Goal: Information Seeking & Learning: Learn about a topic

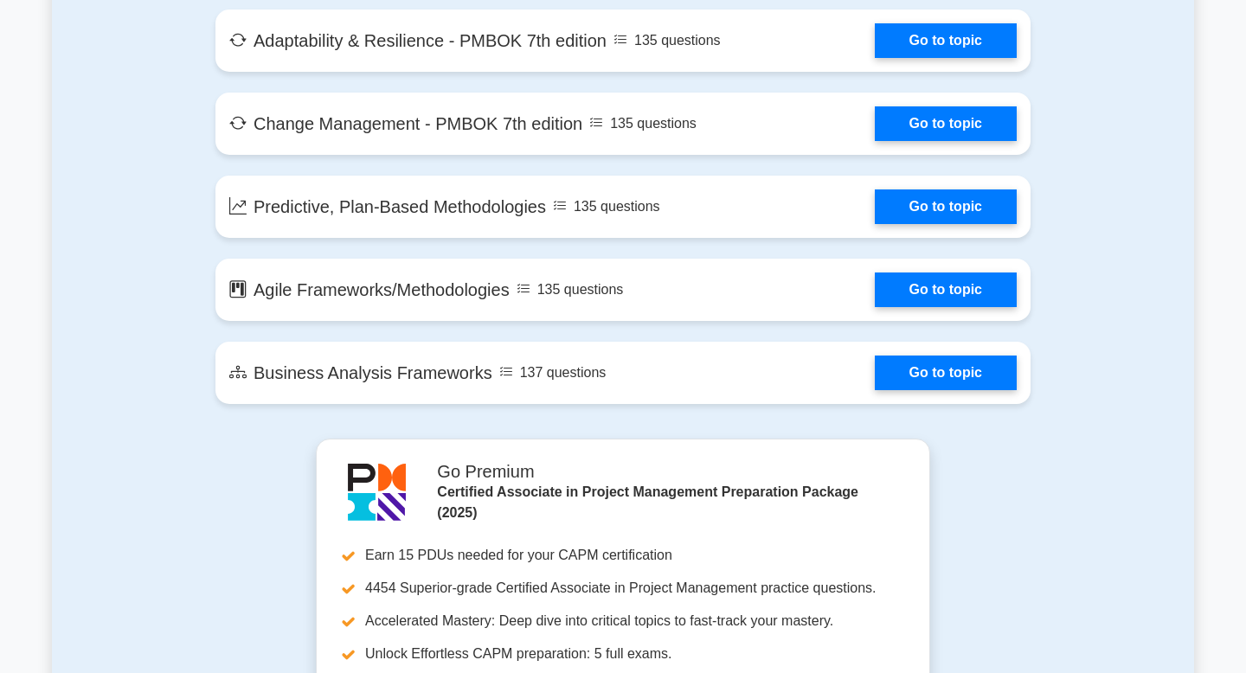
scroll to position [3505, 0]
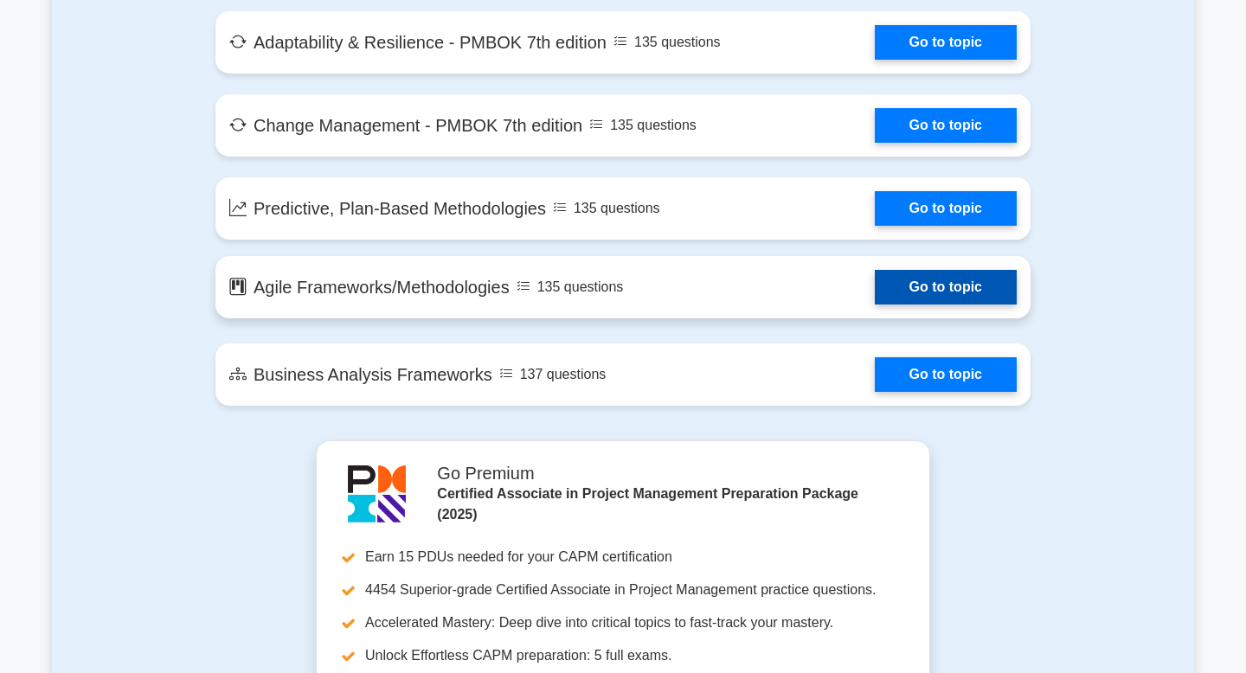
click at [946, 292] on link "Go to topic" at bounding box center [946, 287] width 142 height 35
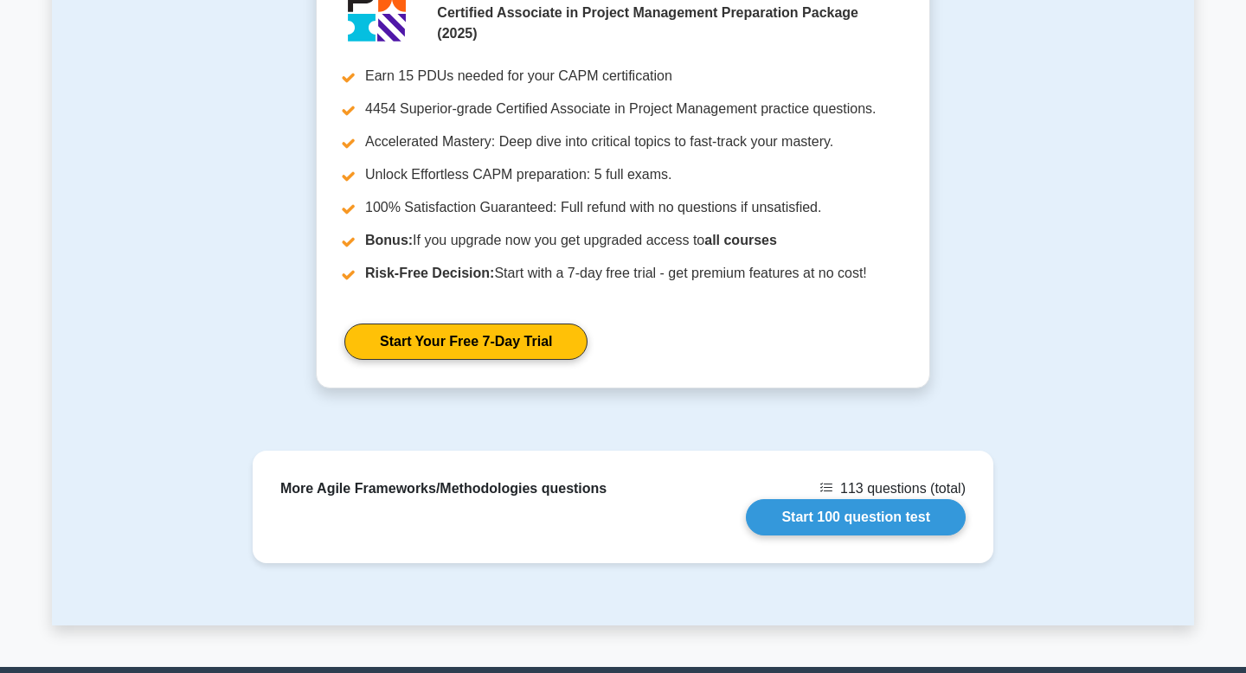
scroll to position [1733, 0]
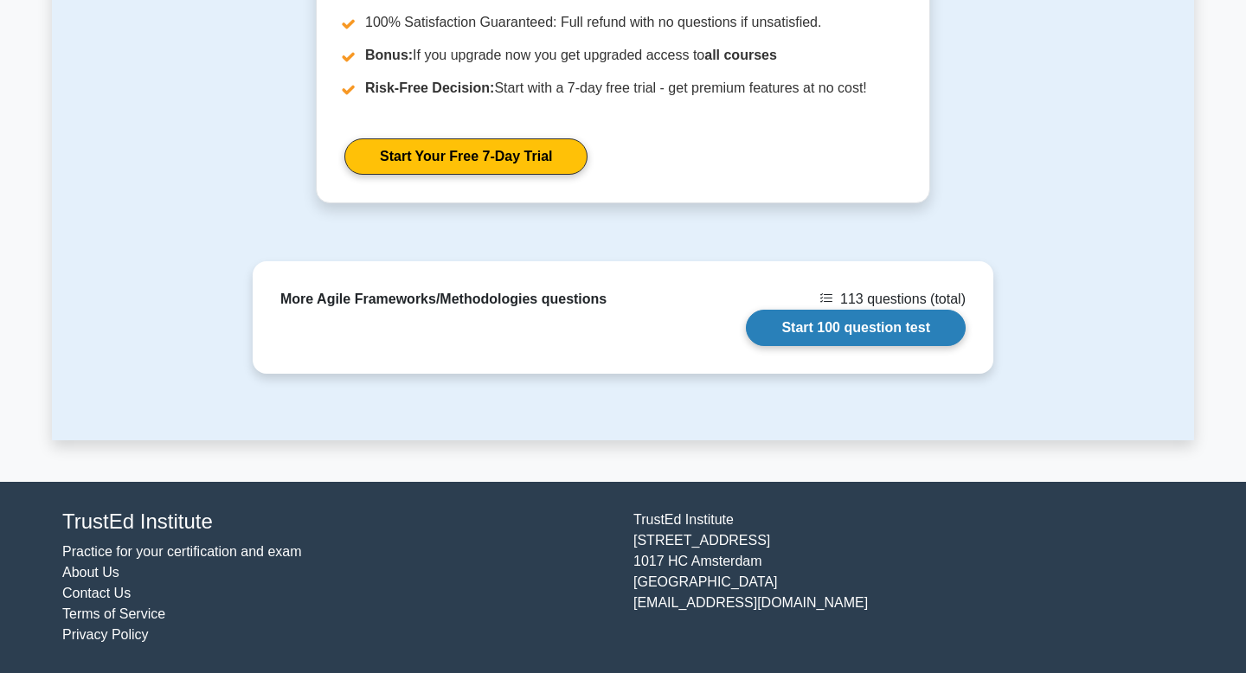
click at [863, 323] on link "Start 100 question test" at bounding box center [856, 328] width 220 height 36
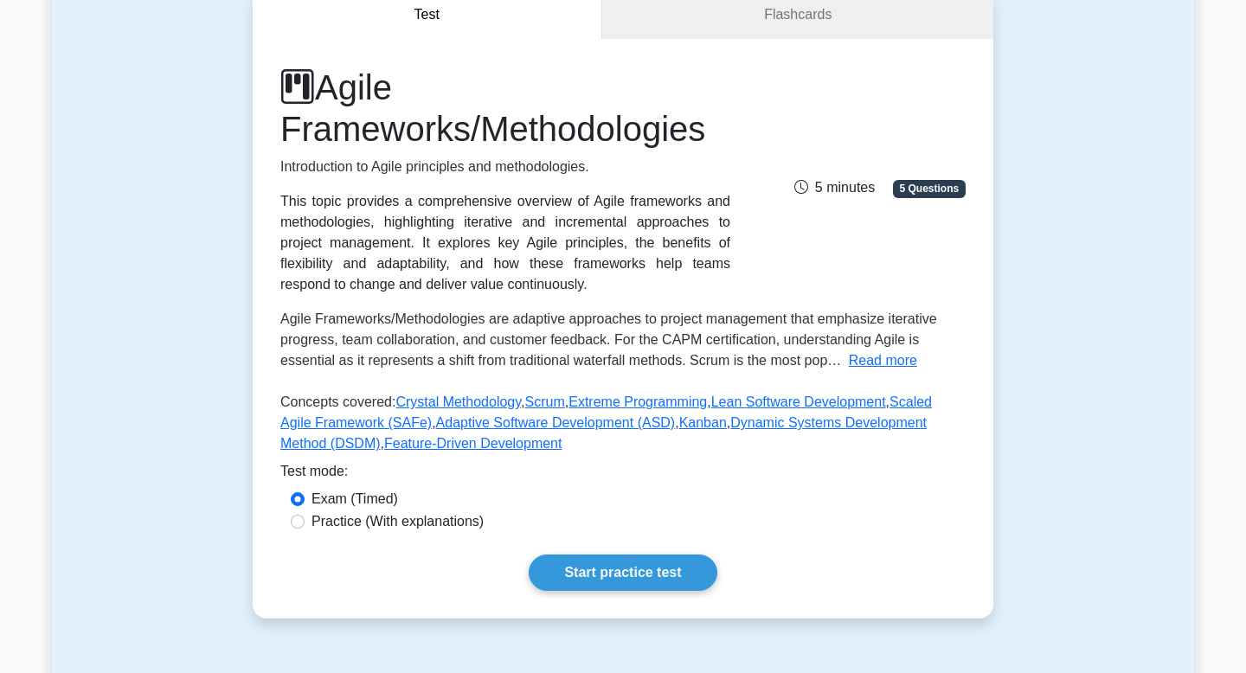
scroll to position [182, 0]
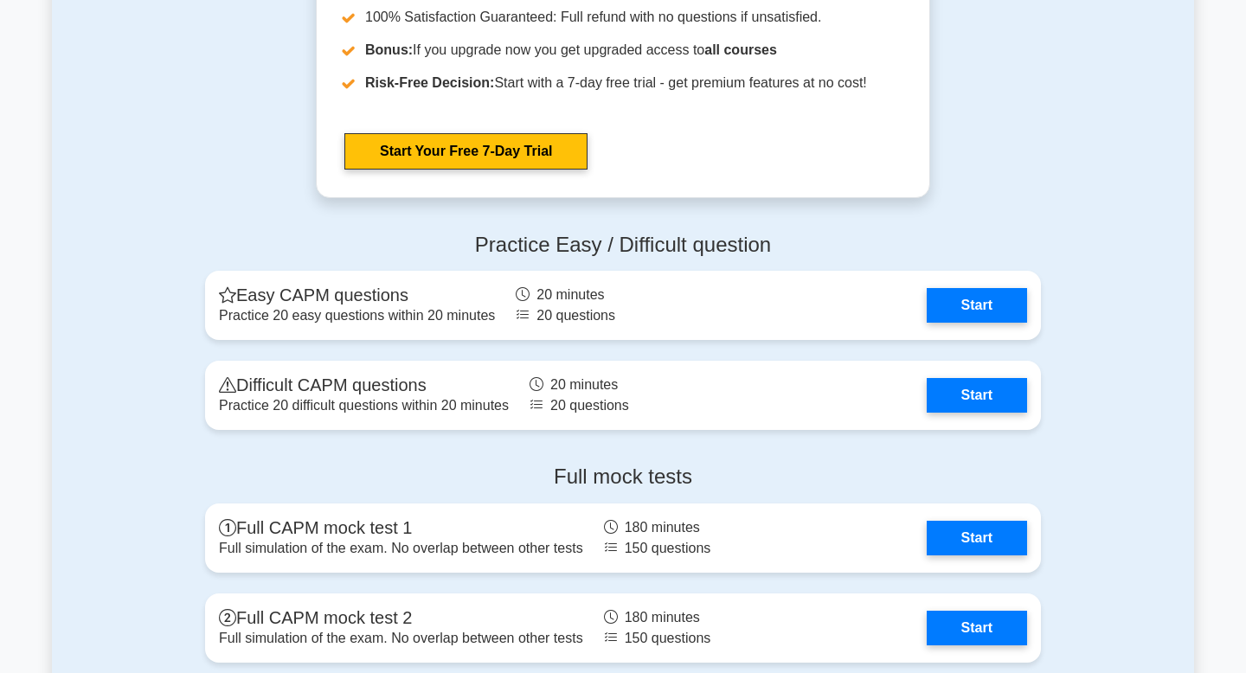
scroll to position [4177, 0]
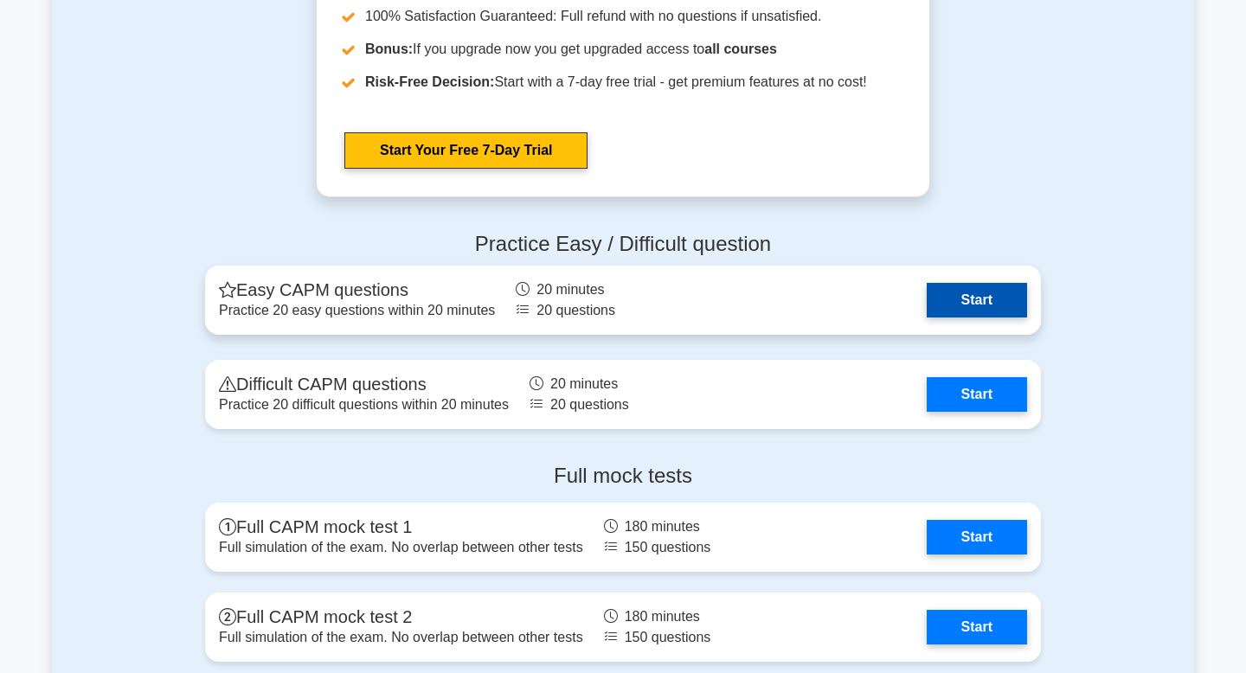
click at [961, 283] on link "Start" at bounding box center [976, 300] width 100 height 35
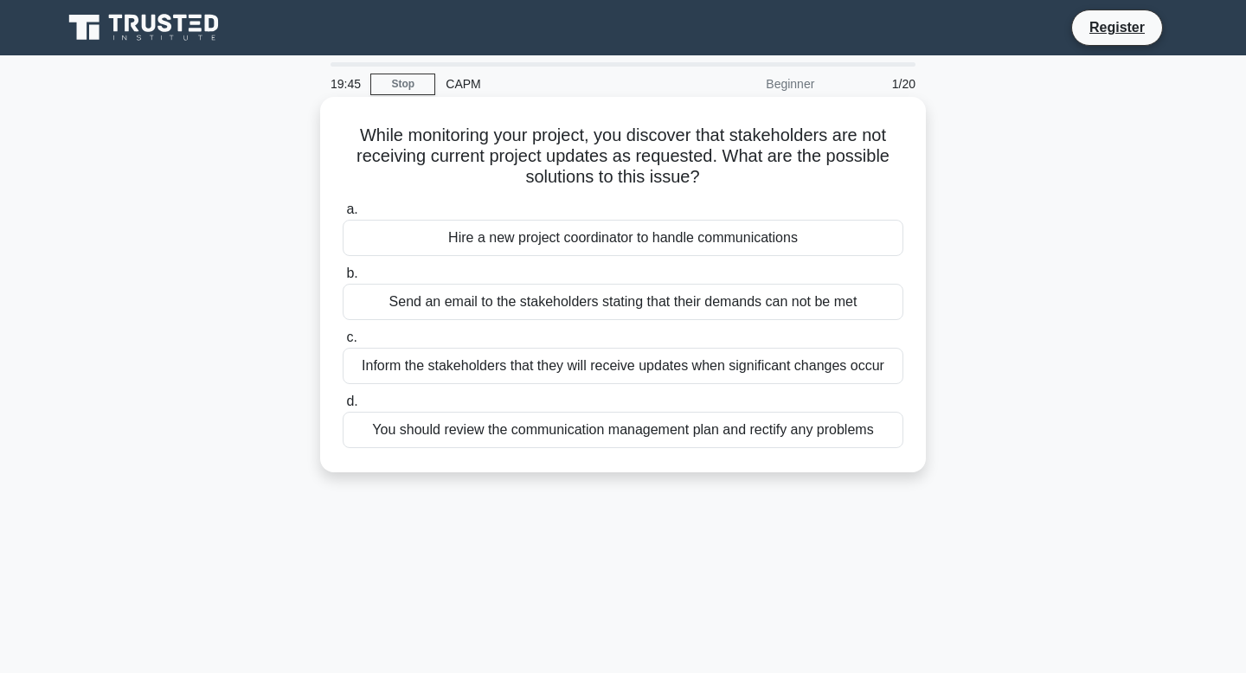
click at [743, 242] on div "Hire a new project coordinator to handle communications" at bounding box center [623, 238] width 561 height 36
click at [343, 215] on input "a. Hire a new project coordinator to handle communications" at bounding box center [343, 209] width 0 height 11
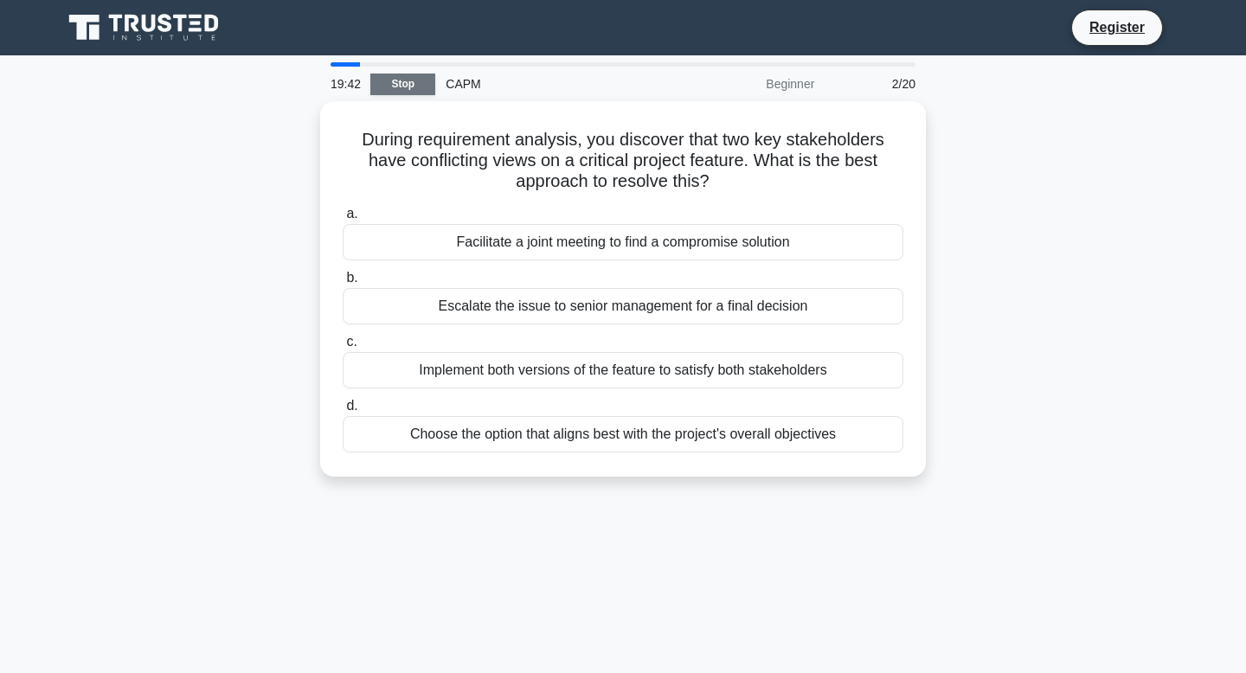
click at [391, 79] on link "Stop" at bounding box center [402, 85] width 65 height 22
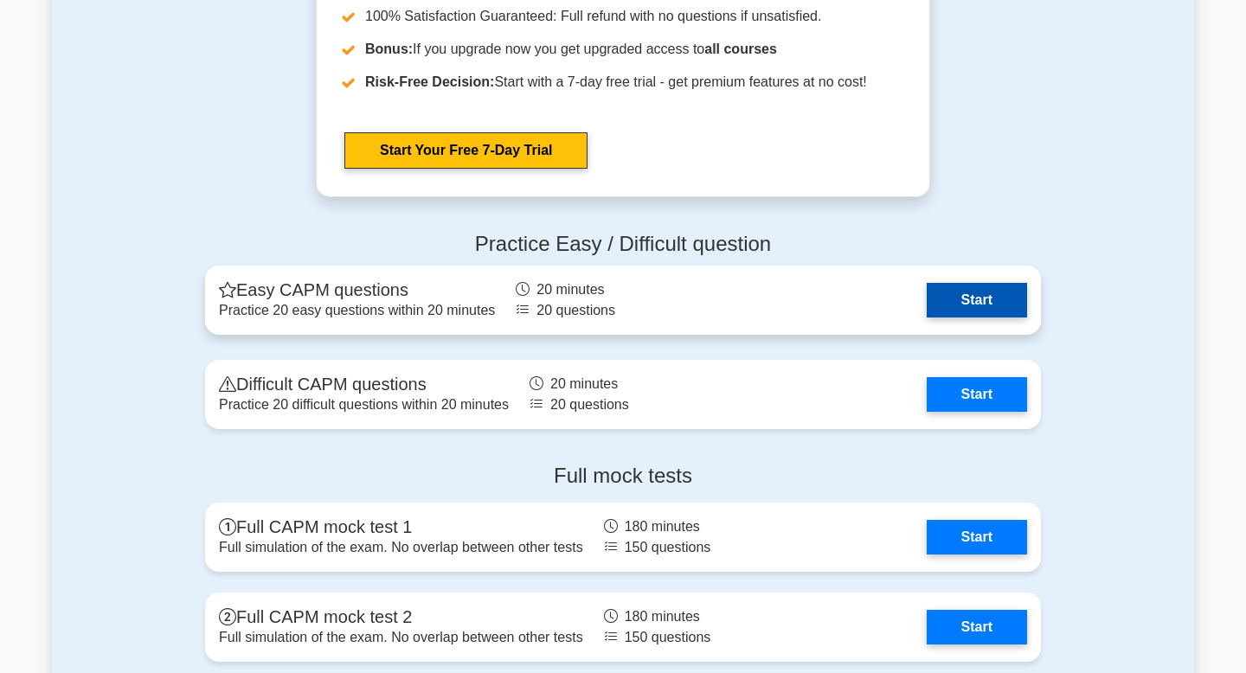
click at [946, 283] on link "Start" at bounding box center [976, 300] width 100 height 35
click at [950, 283] on link "Start" at bounding box center [976, 300] width 100 height 35
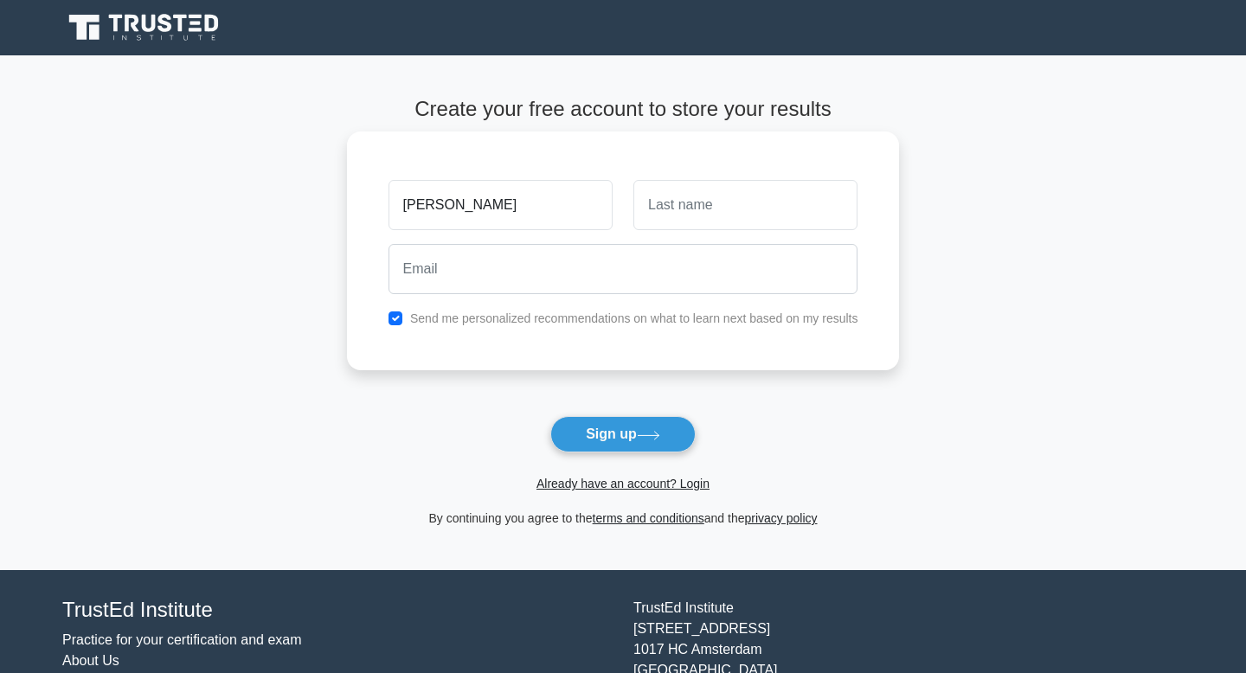
type input "[PERSON_NAME]"
type input "SREEKUMAR"
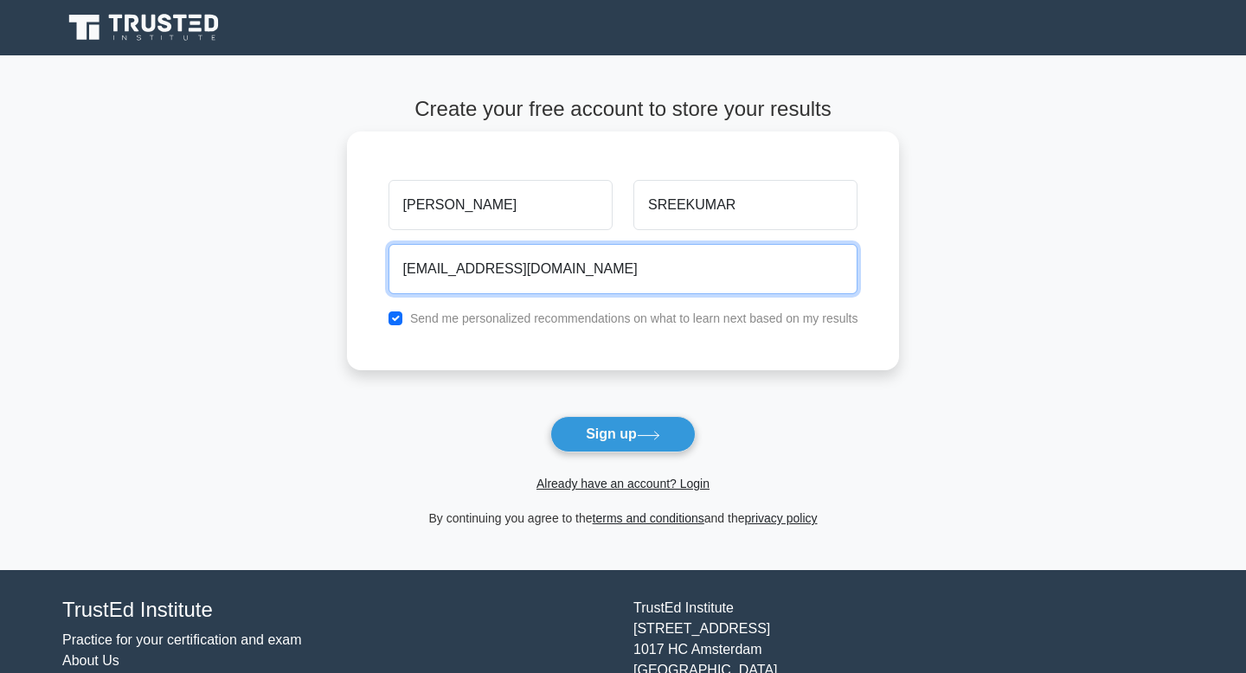
type input "[EMAIL_ADDRESS][DOMAIN_NAME]"
click at [550, 416] on button "Sign up" at bounding box center [622, 434] width 145 height 36
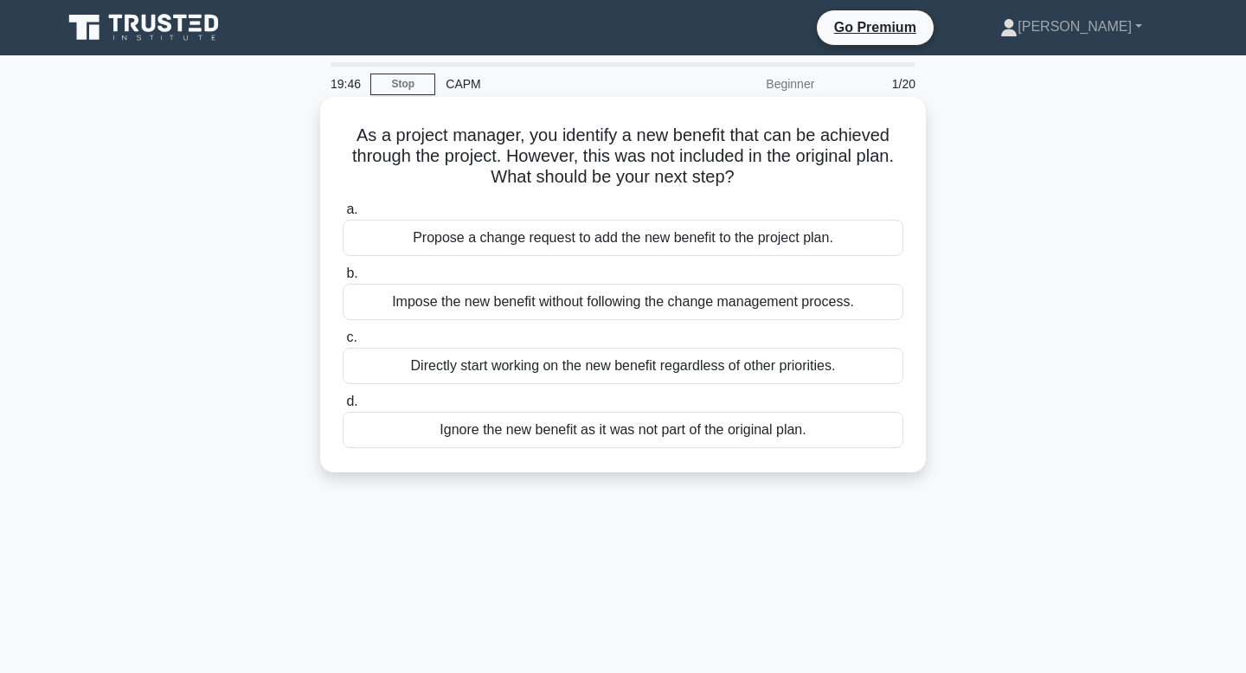
click at [782, 240] on div "Propose a change request to add the new benefit to the project plan." at bounding box center [623, 238] width 561 height 36
click at [343, 215] on input "a. Propose a change request to add the new benefit to the project plan." at bounding box center [343, 209] width 0 height 11
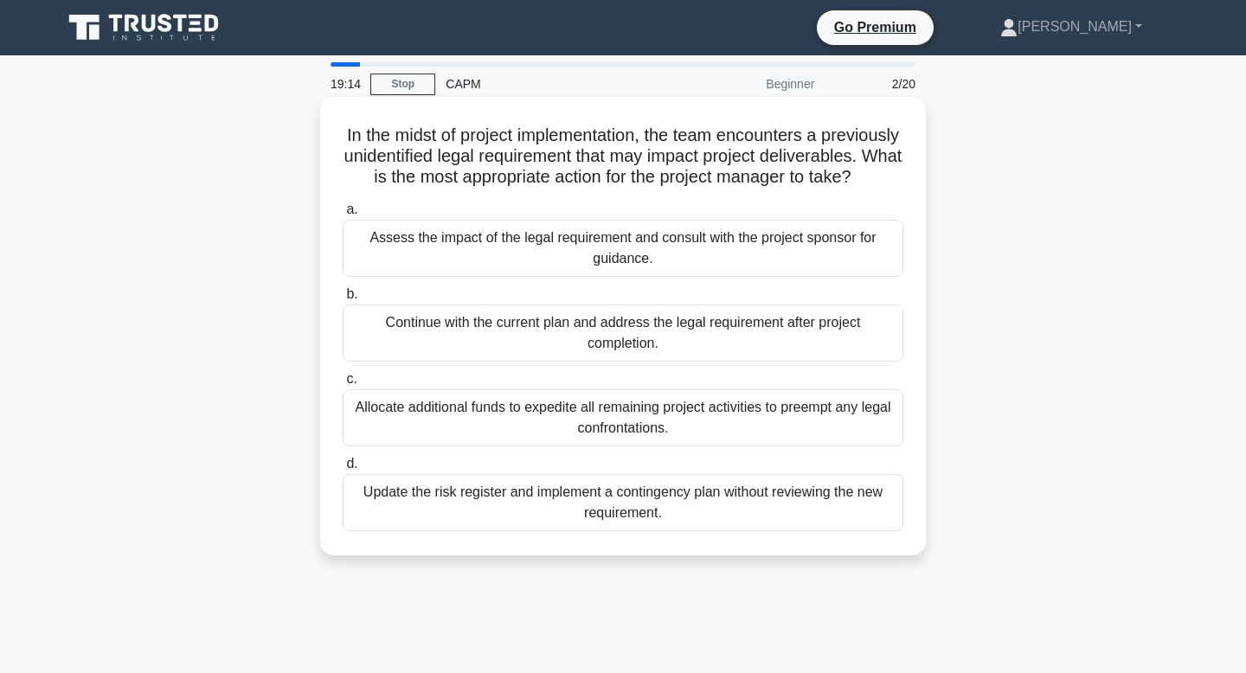
click at [664, 247] on div "Assess the impact of the legal requirement and consult with the project sponsor…" at bounding box center [623, 248] width 561 height 57
click at [343, 215] on input "a. Assess the impact of the legal requirement and consult with the project spon…" at bounding box center [343, 209] width 0 height 11
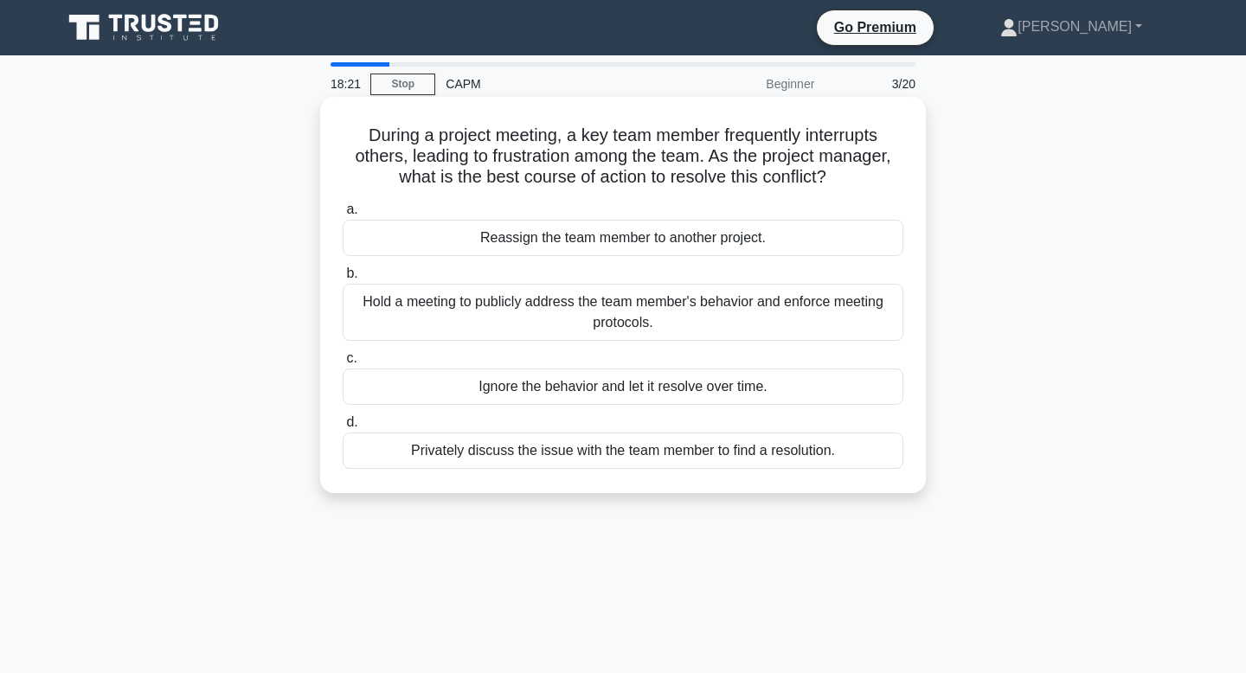
click at [488, 458] on div "Privately discuss the issue with the team member to find a resolution." at bounding box center [623, 451] width 561 height 36
click at [343, 428] on input "d. Privately discuss the issue with the team member to find a resolution." at bounding box center [343, 422] width 0 height 11
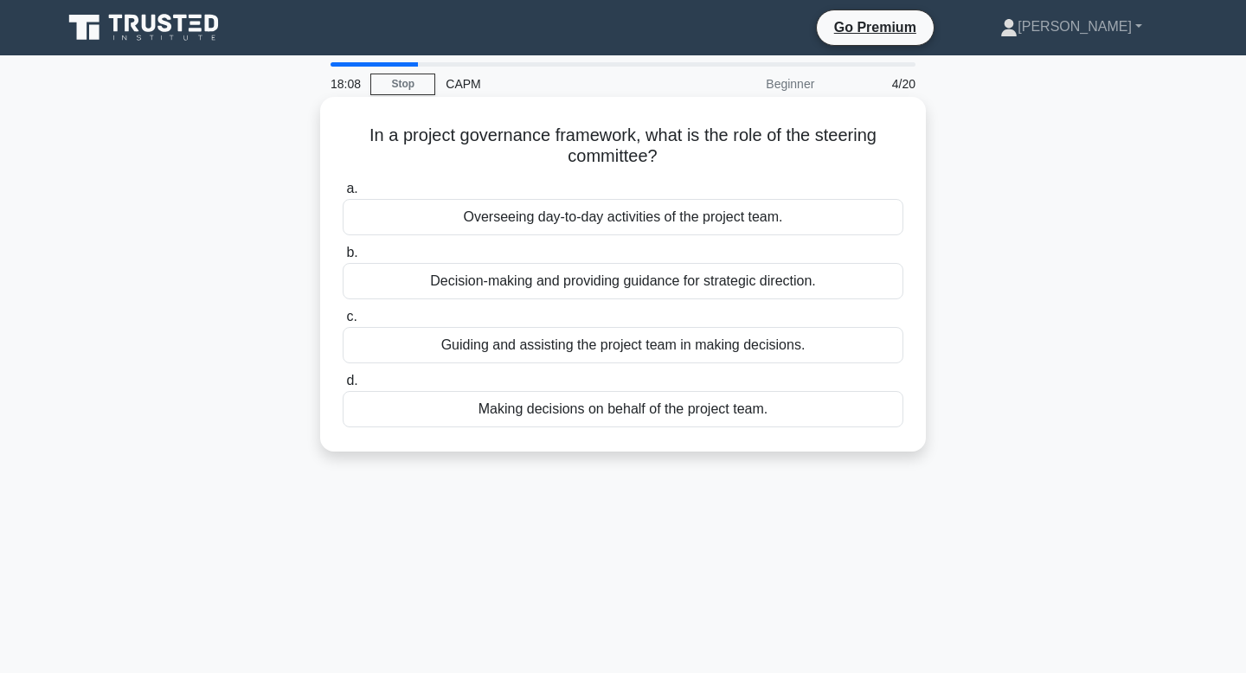
click at [574, 279] on div "Decision-making and providing guidance for strategic direction." at bounding box center [623, 281] width 561 height 36
click at [343, 259] on input "b. Decision-making and providing guidance for strategic direction." at bounding box center [343, 252] width 0 height 11
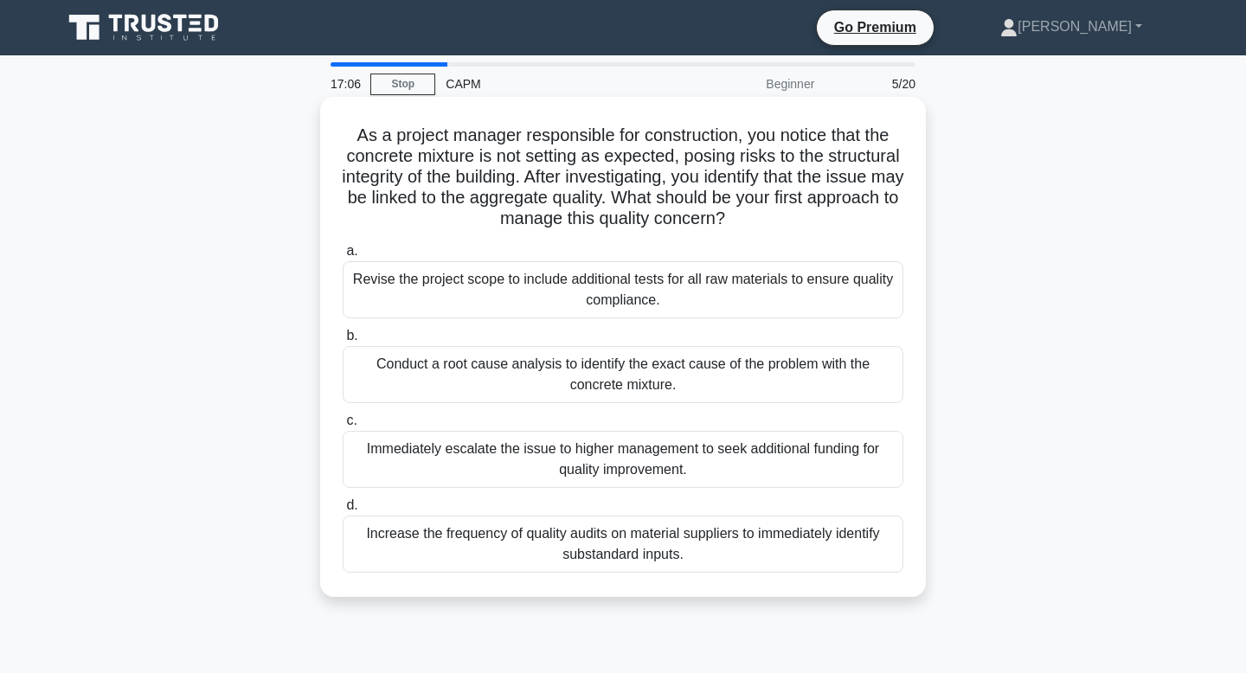
click at [580, 363] on div "Conduct a root cause analysis to identify the exact cause of the problem with t…" at bounding box center [623, 374] width 561 height 57
click at [343, 342] on input "b. Conduct a root cause analysis to identify the exact cause of the problem wit…" at bounding box center [343, 335] width 0 height 11
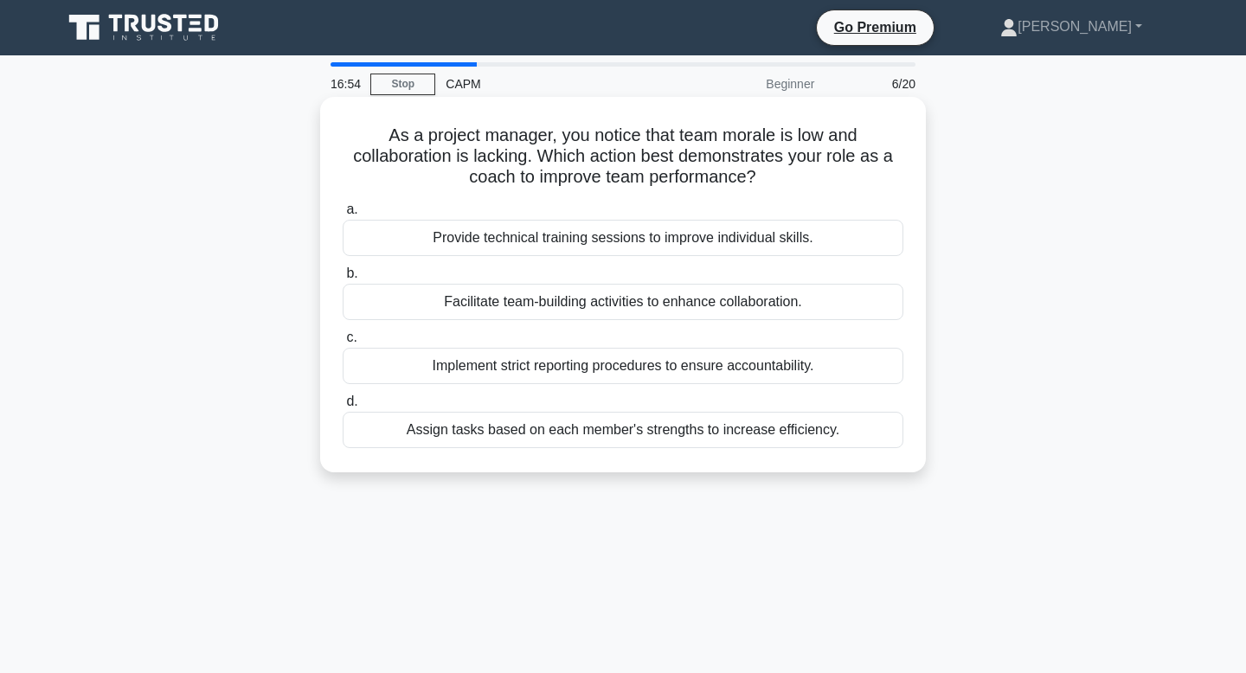
click at [583, 311] on div "Facilitate team-building activities to enhance collaboration." at bounding box center [623, 302] width 561 height 36
click at [343, 279] on input "b. Facilitate team-building activities to enhance collaboration." at bounding box center [343, 273] width 0 height 11
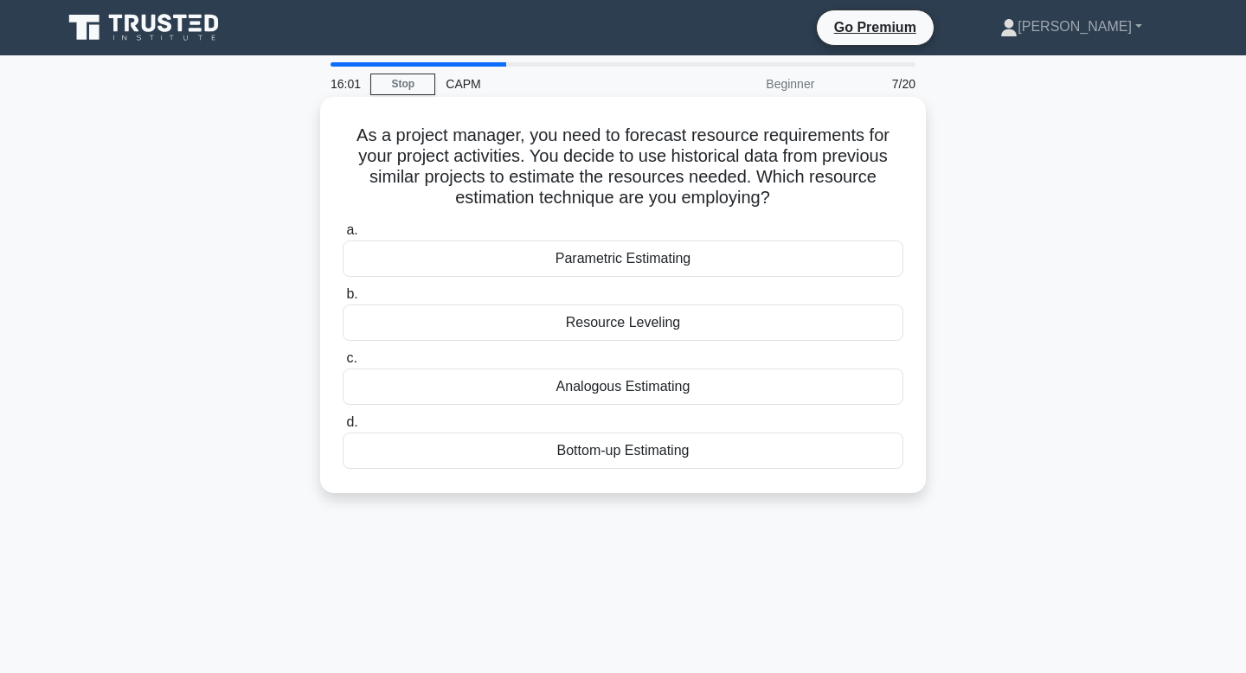
click at [593, 388] on div "Analogous Estimating" at bounding box center [623, 387] width 561 height 36
click at [343, 364] on input "c. Analogous Estimating" at bounding box center [343, 358] width 0 height 11
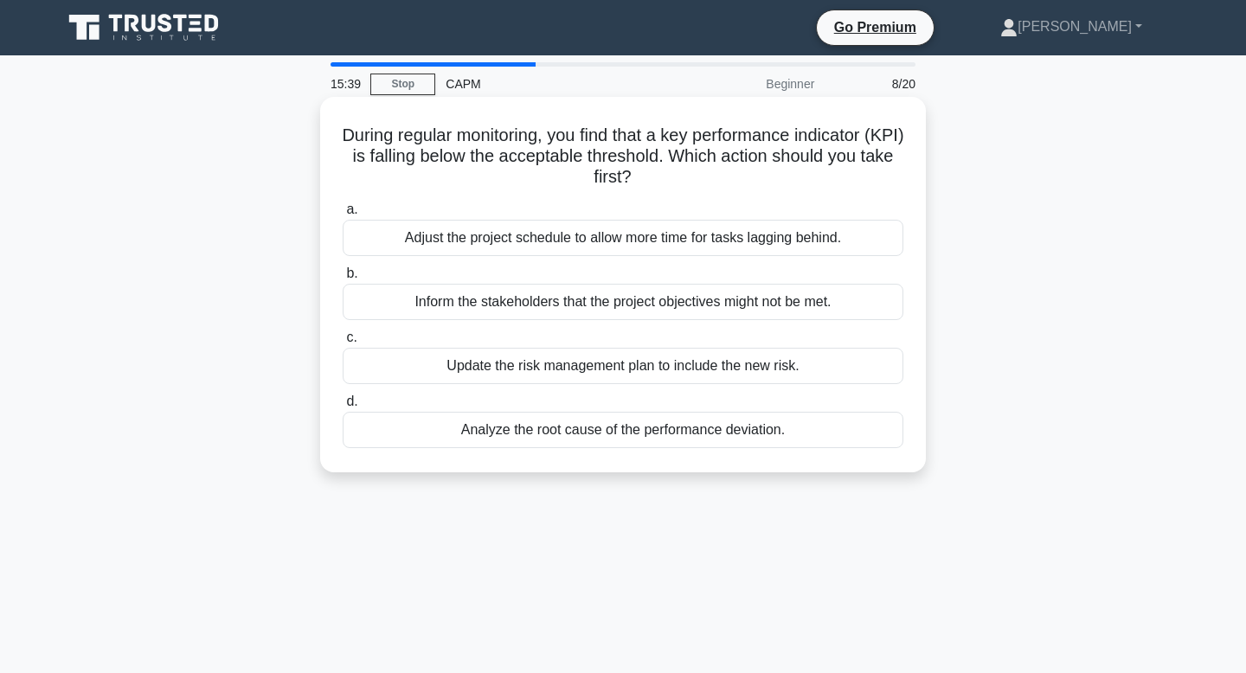
click at [587, 429] on div "Analyze the root cause of the performance deviation." at bounding box center [623, 430] width 561 height 36
click at [343, 407] on input "d. Analyze the root cause of the performance deviation." at bounding box center [343, 401] width 0 height 11
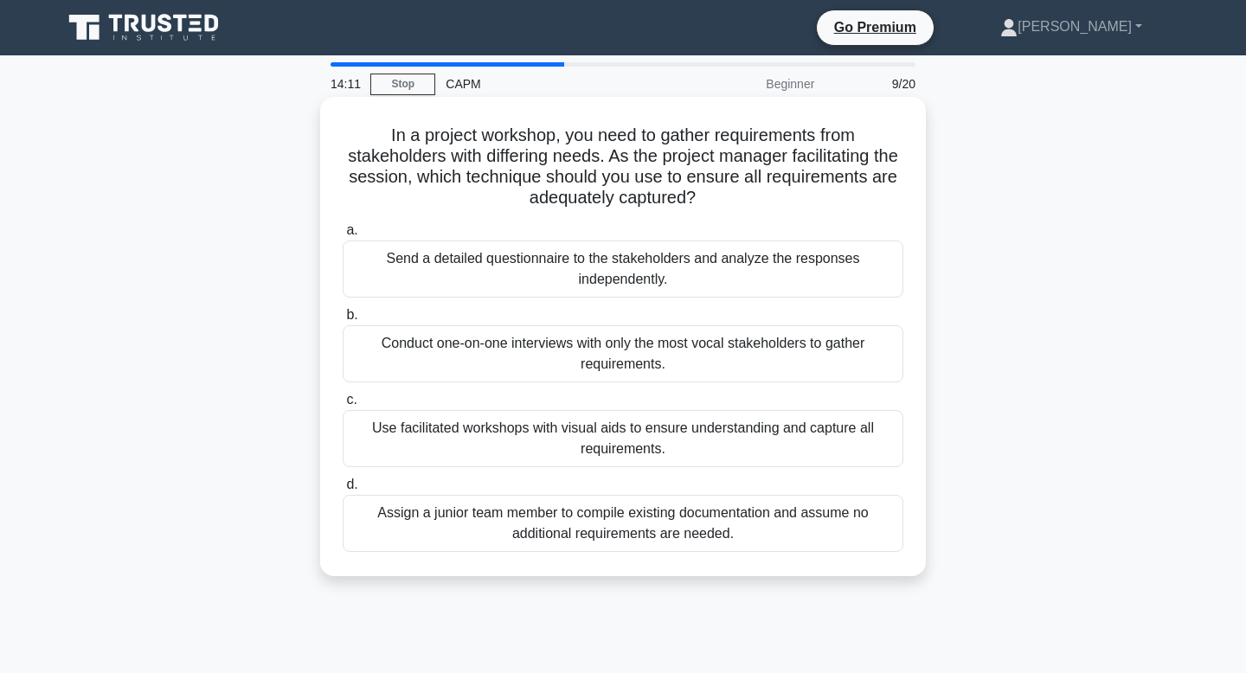
click at [615, 265] on div "Send a detailed questionnaire to the stakeholders and analyze the responses ind…" at bounding box center [623, 268] width 561 height 57
click at [343, 236] on input "a. Send a detailed questionnaire to the stakeholders and analyze the responses …" at bounding box center [343, 230] width 0 height 11
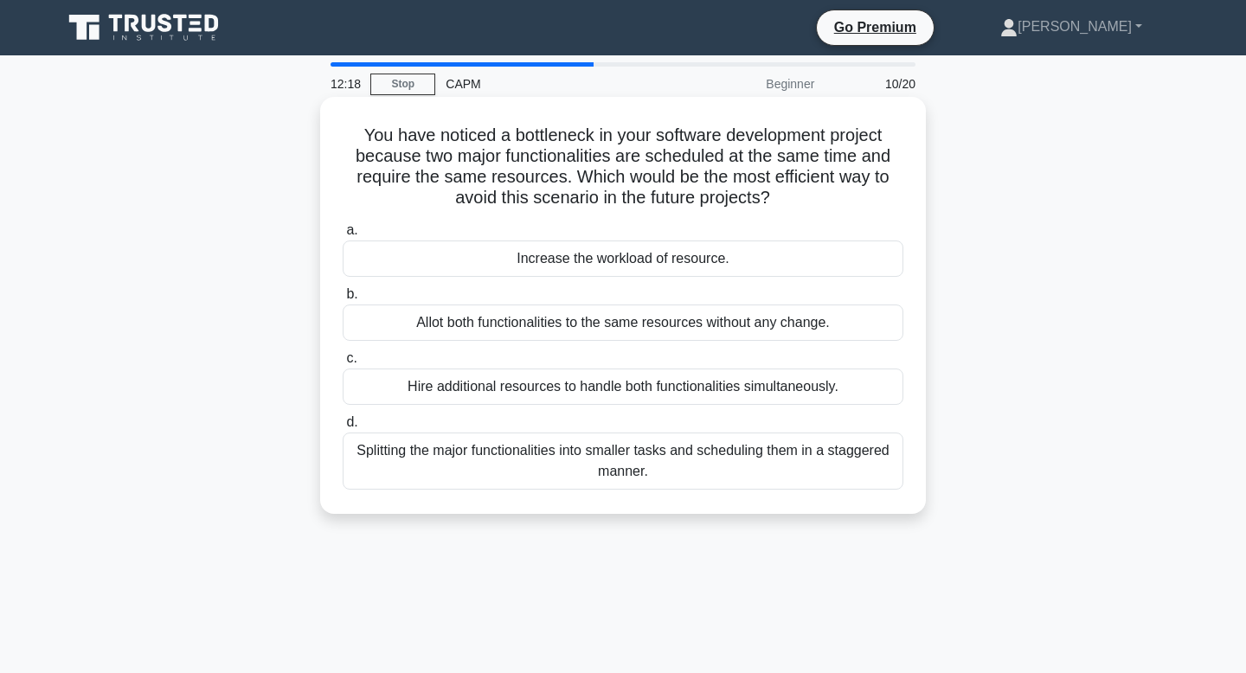
click at [565, 472] on div "Splitting the major functionalities into smaller tasks and scheduling them in a…" at bounding box center [623, 461] width 561 height 57
click at [343, 428] on input "d. Splitting the major functionalities into smaller tasks and scheduling them i…" at bounding box center [343, 422] width 0 height 11
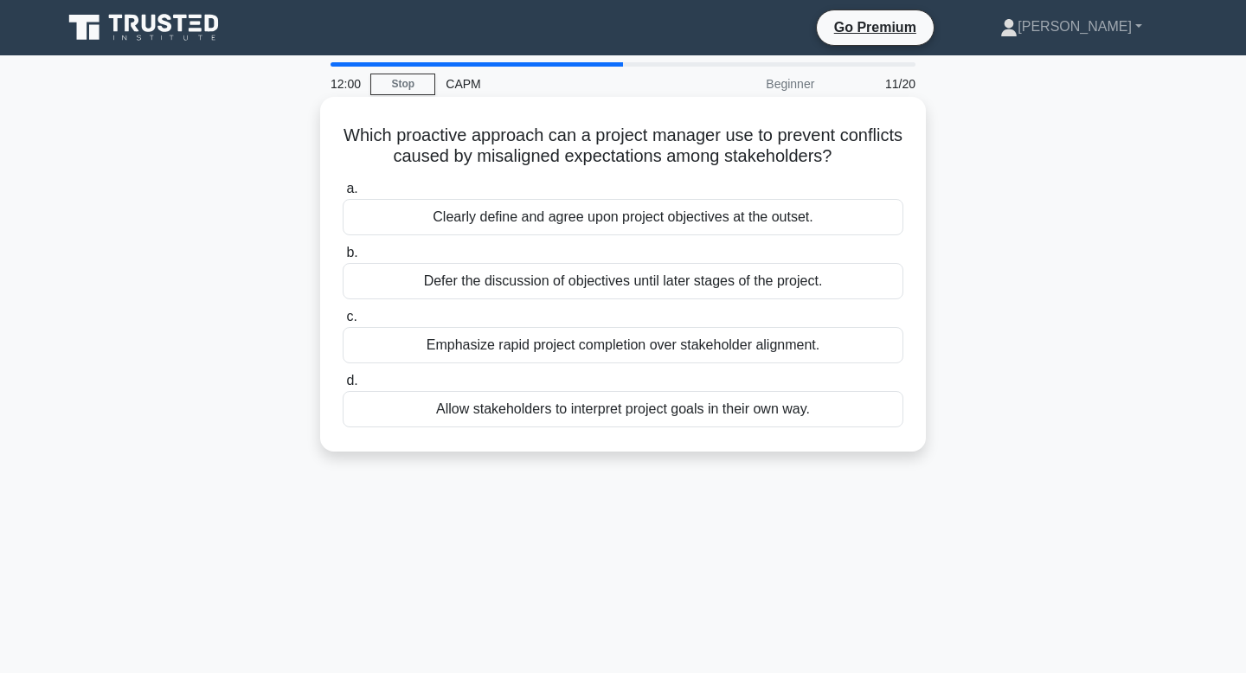
click at [681, 215] on div "Clearly define and agree upon project objectives at the outset." at bounding box center [623, 217] width 561 height 36
click at [343, 195] on input "a. Clearly define and agree upon project objectives at the outset." at bounding box center [343, 188] width 0 height 11
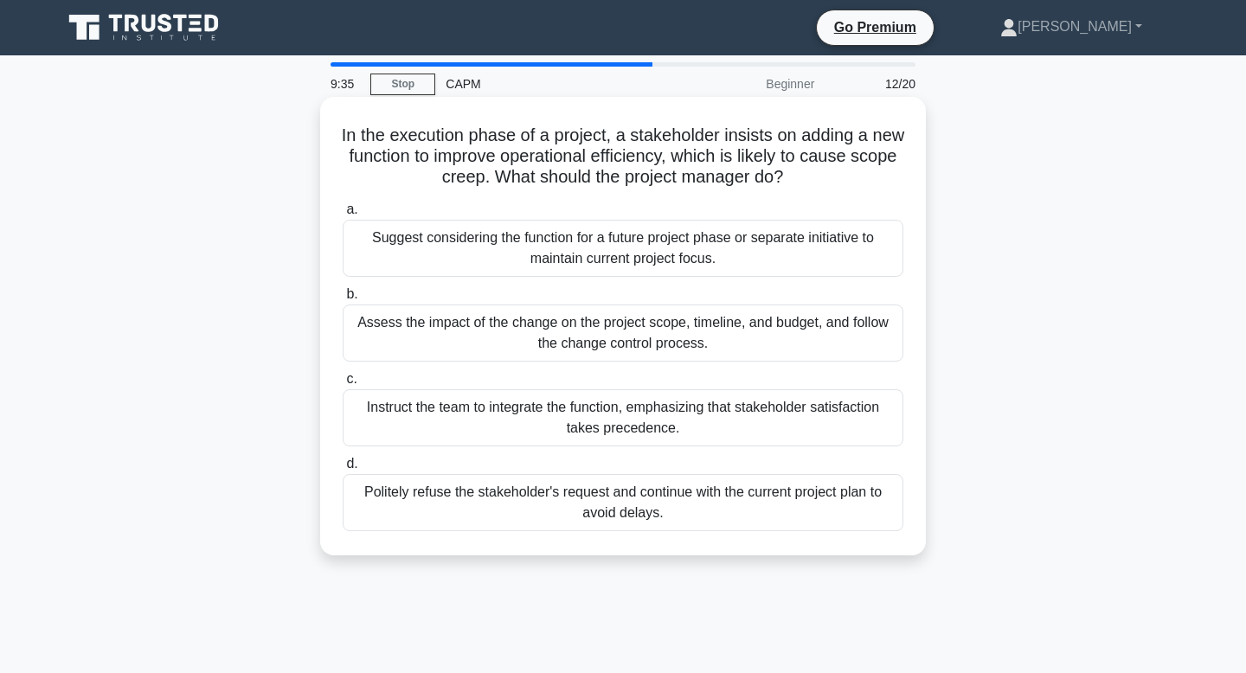
click at [661, 259] on div "Suggest considering the function for a future project phase or separate initiat…" at bounding box center [623, 248] width 561 height 57
click at [343, 215] on input "a. Suggest considering the function for a future project phase or separate init…" at bounding box center [343, 209] width 0 height 11
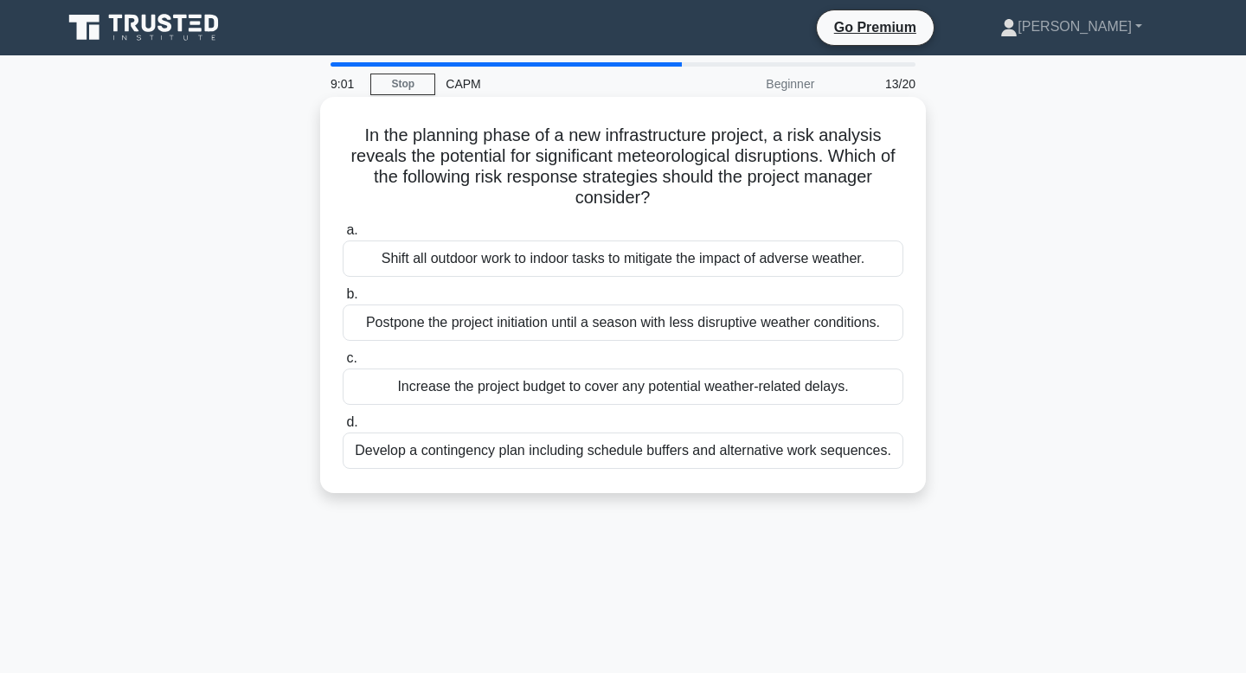
click at [714, 451] on div "Develop a contingency plan including schedule buffers and alternative work sequ…" at bounding box center [623, 451] width 561 height 36
click at [343, 428] on input "d. Develop a contingency plan including schedule buffers and alternative work s…" at bounding box center [343, 422] width 0 height 11
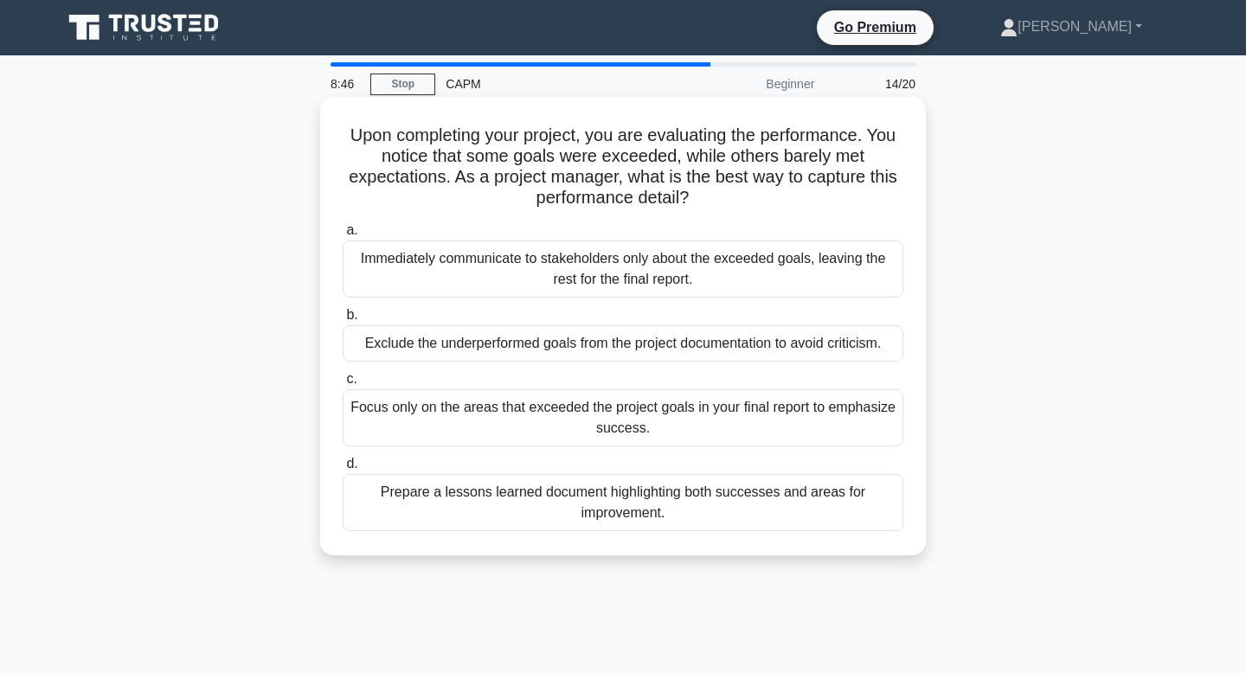
click at [806, 505] on div "Prepare a lessons learned document highlighting both successes and areas for im…" at bounding box center [623, 502] width 561 height 57
click at [343, 470] on input "d. Prepare a lessons learned document highlighting both successes and areas for…" at bounding box center [343, 463] width 0 height 11
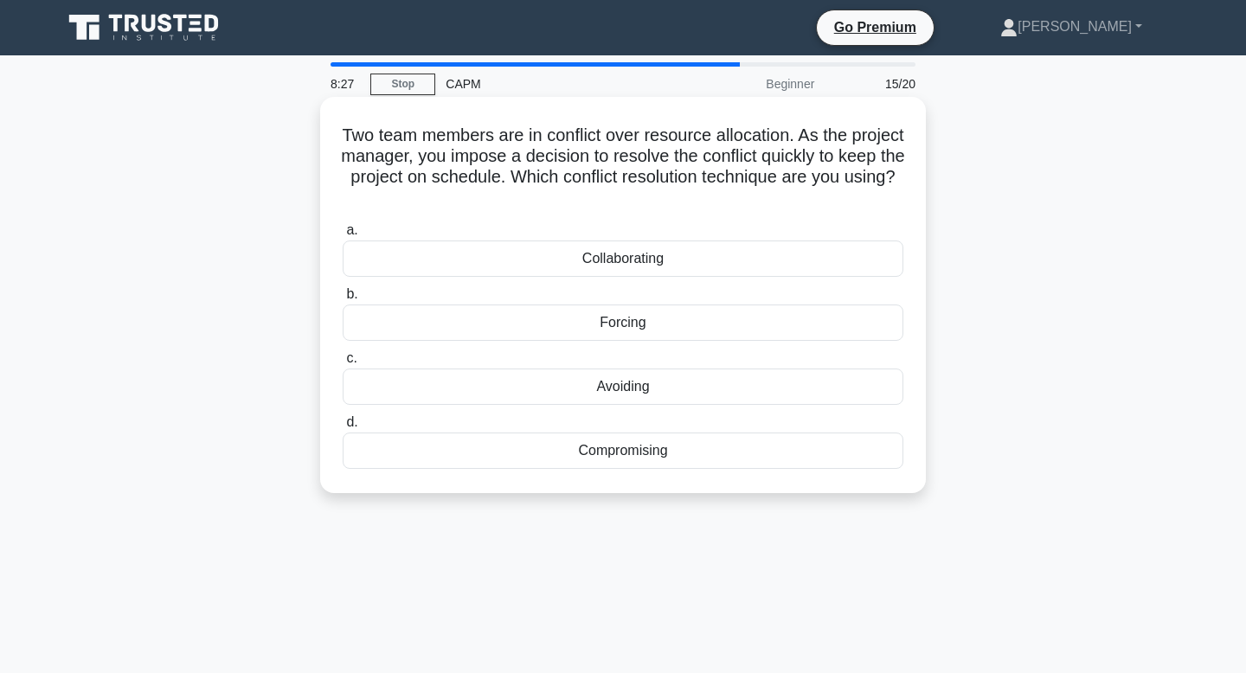
click at [674, 456] on div "Compromising" at bounding box center [623, 451] width 561 height 36
click at [343, 428] on input "d. Compromising" at bounding box center [343, 422] width 0 height 11
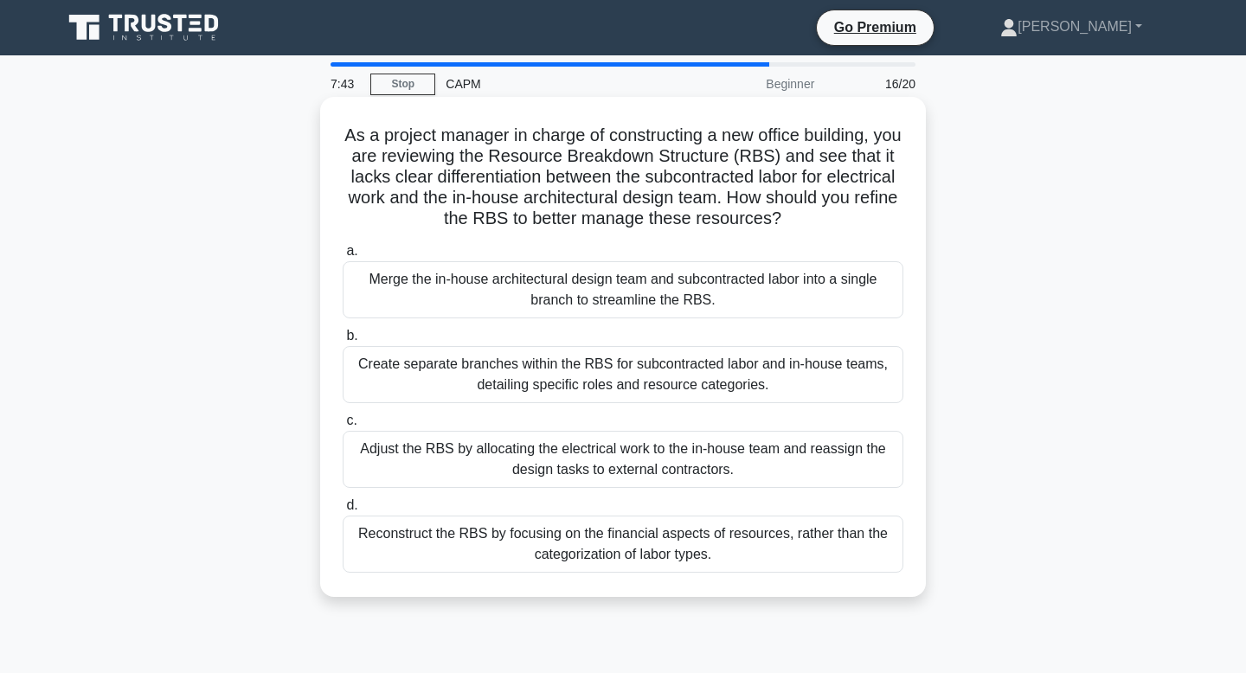
click at [797, 391] on div "Create separate branches within the RBS for subcontracted labor and in-house te…" at bounding box center [623, 374] width 561 height 57
click at [343, 342] on input "b. Create separate branches within the RBS for subcontracted labor and in-house…" at bounding box center [343, 335] width 0 height 11
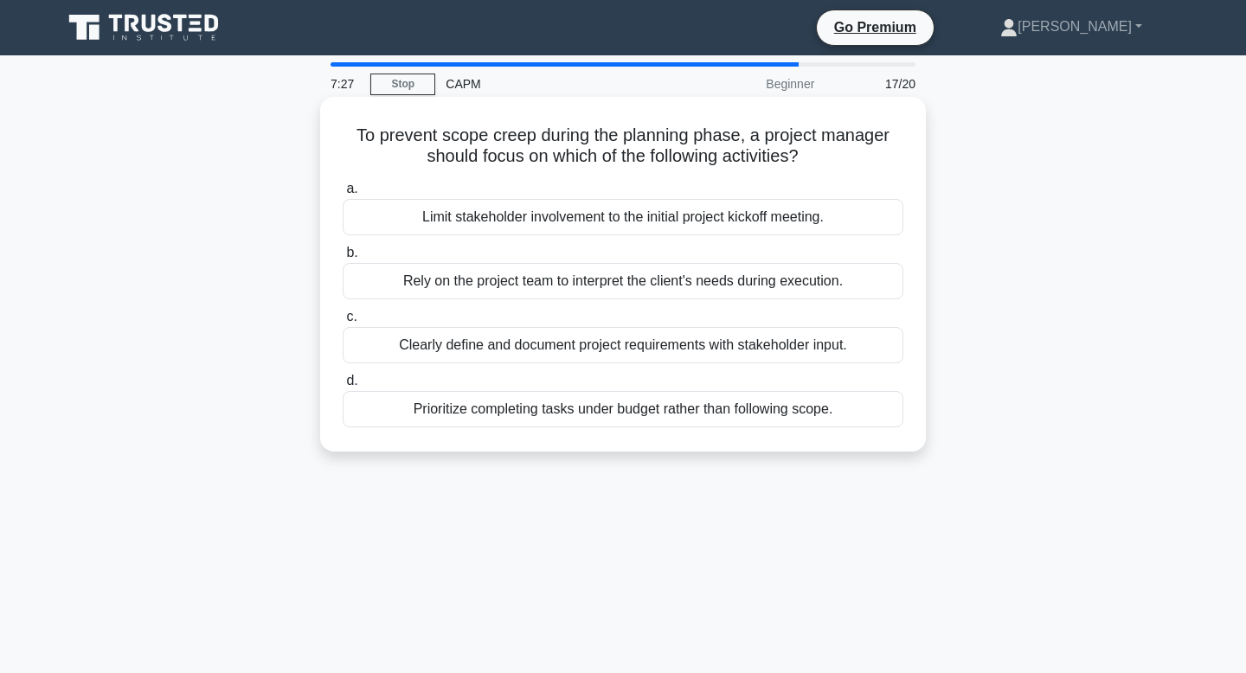
click at [740, 350] on div "Clearly define and document project requirements with stakeholder input." at bounding box center [623, 345] width 561 height 36
click at [343, 323] on input "c. Clearly define and document project requirements with stakeholder input." at bounding box center [343, 316] width 0 height 11
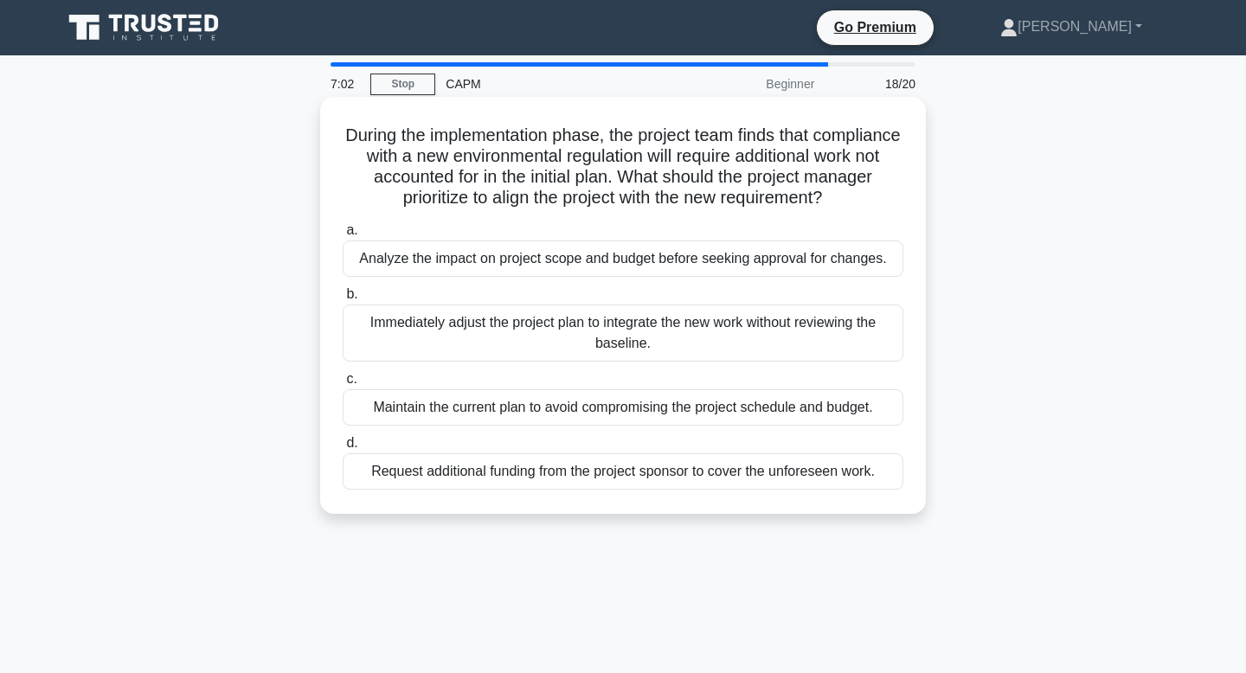
click at [732, 265] on div "Analyze the impact on project scope and budget before seeking approval for chan…" at bounding box center [623, 258] width 561 height 36
click at [343, 236] on input "a. Analyze the impact on project scope and budget before seeking approval for c…" at bounding box center [343, 230] width 0 height 11
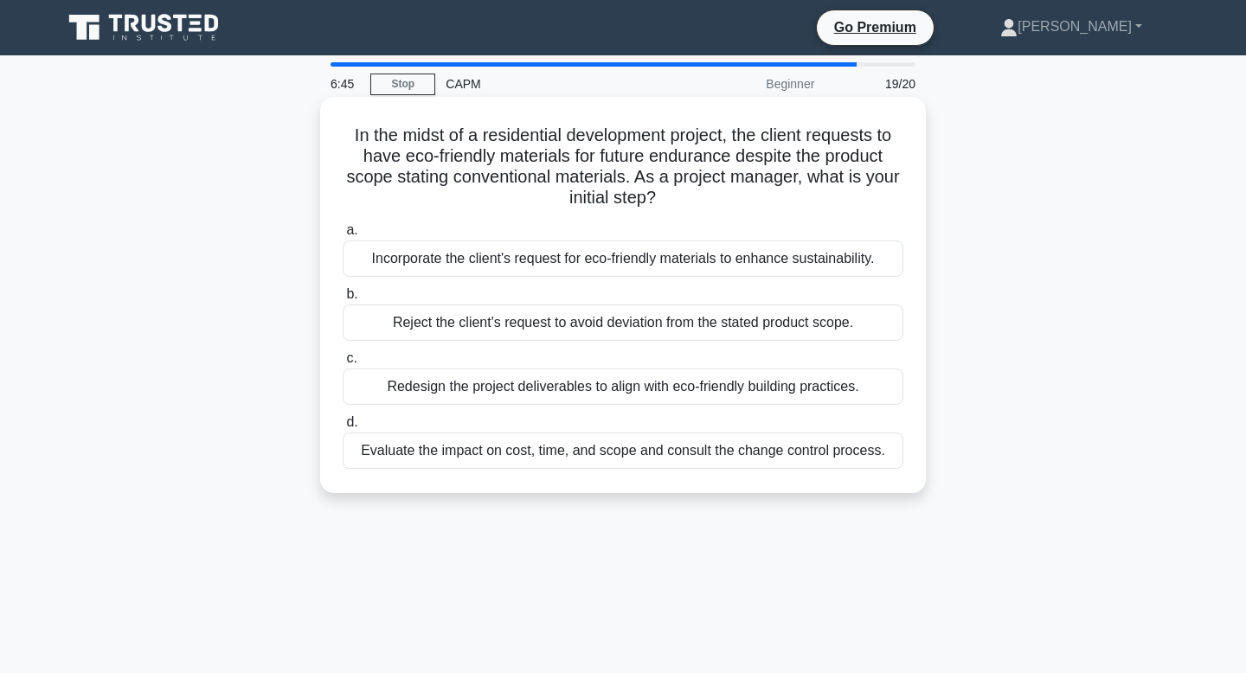
click at [720, 451] on div "Evaluate the impact on cost, time, and scope and consult the change control pro…" at bounding box center [623, 451] width 561 height 36
click at [343, 428] on input "d. Evaluate the impact on cost, time, and scope and consult the change control …" at bounding box center [343, 422] width 0 height 11
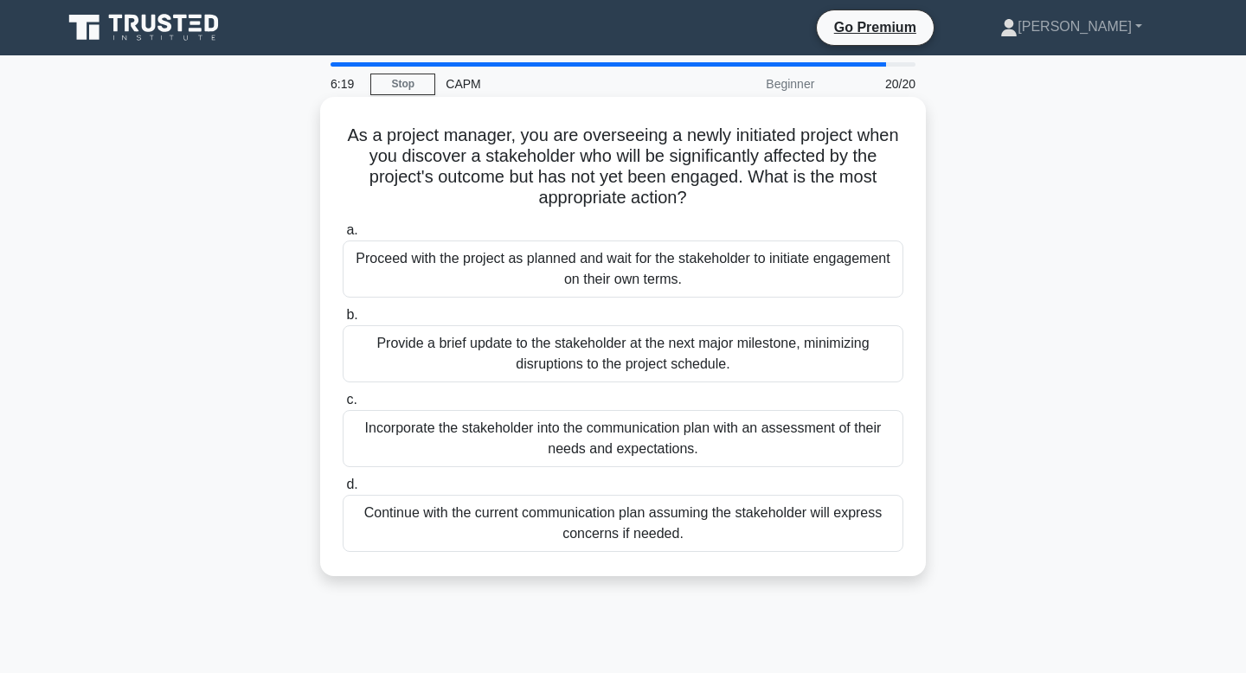
click at [819, 428] on div "Incorporate the stakeholder into the communication plan with an assessment of t…" at bounding box center [623, 438] width 561 height 57
click at [343, 406] on input "c. Incorporate the stakeholder into the communication plan with an assessment o…" at bounding box center [343, 399] width 0 height 11
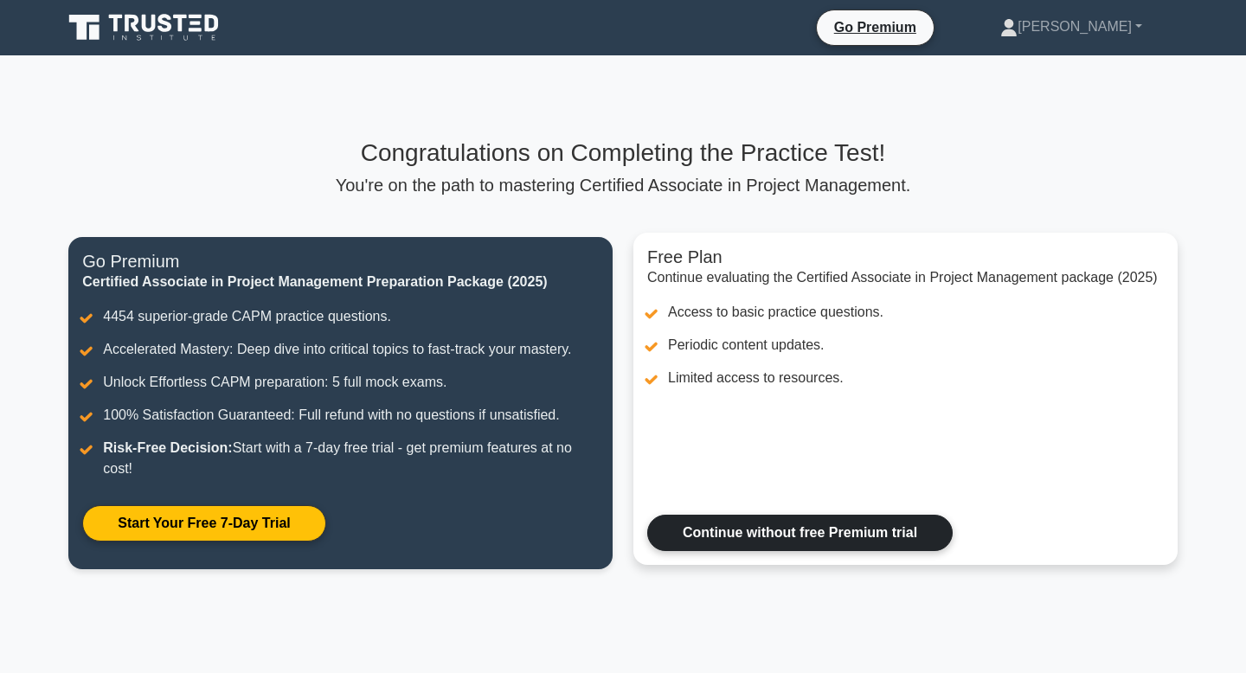
click at [877, 532] on link "Continue without free Premium trial" at bounding box center [799, 533] width 305 height 36
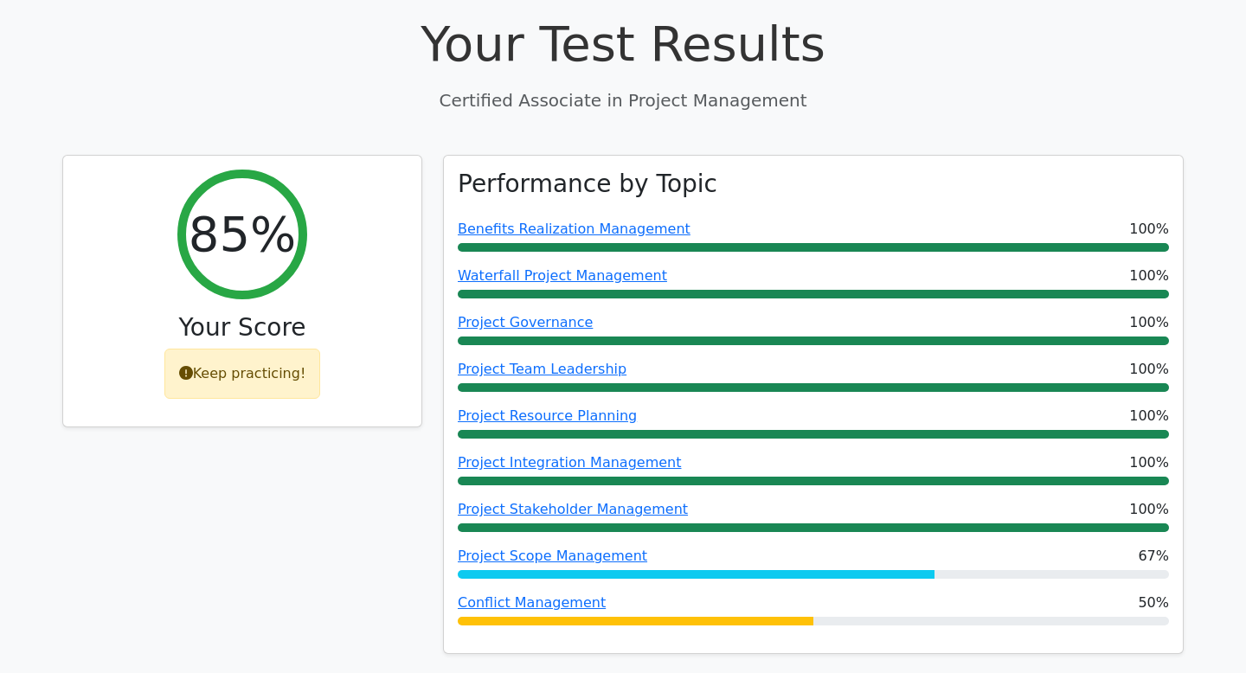
scroll to position [766, 0]
